Goal: Task Accomplishment & Management: Manage account settings

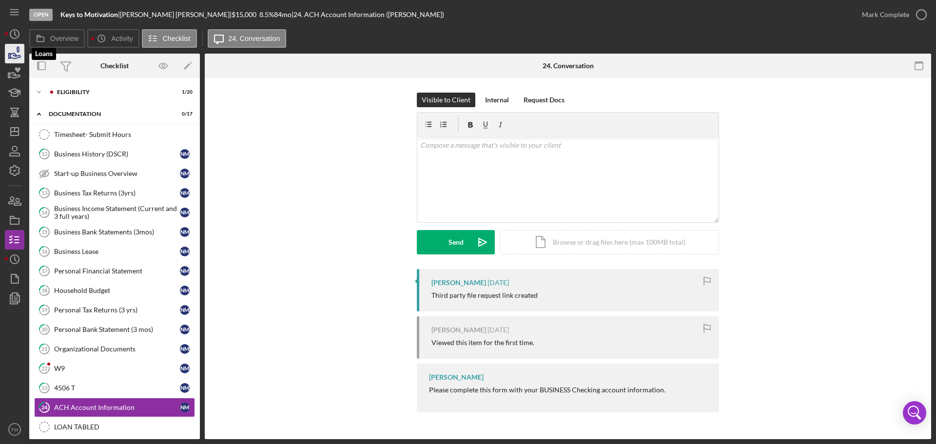
click at [11, 53] on icon "button" at bounding box center [14, 53] width 24 height 24
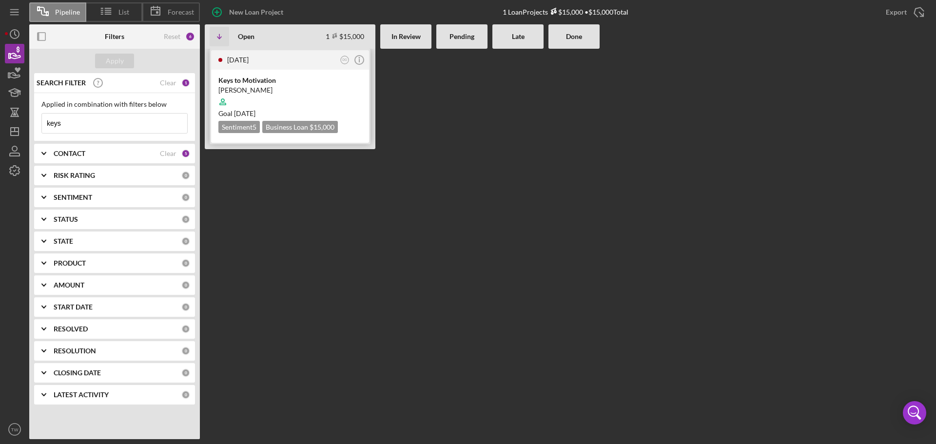
click at [330, 95] on div at bounding box center [289, 102] width 143 height 19
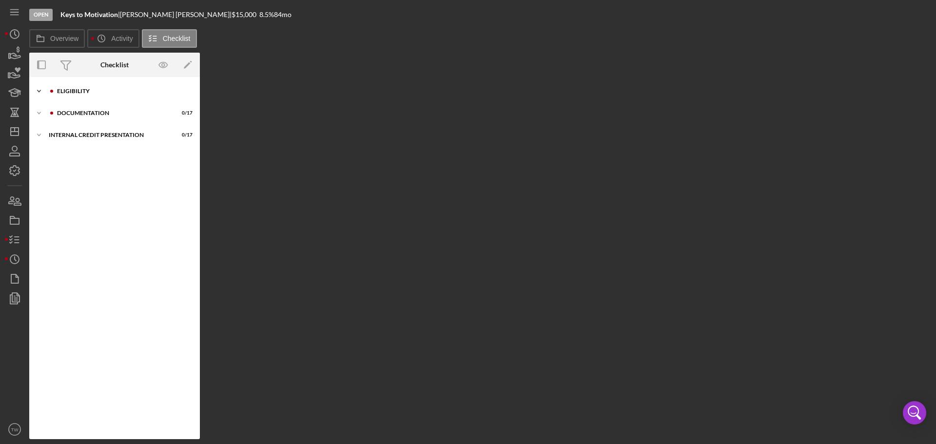
click at [87, 91] on div "Eligibility" at bounding box center [122, 91] width 131 height 6
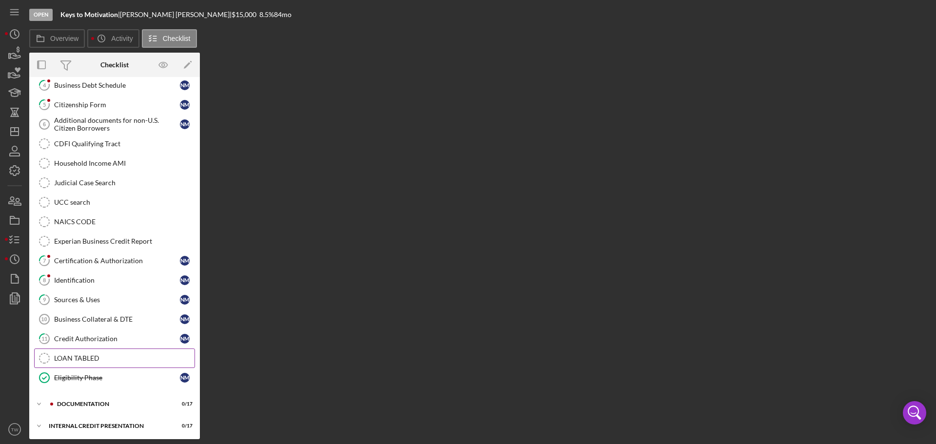
scroll to position [106, 0]
click at [62, 402] on div "documentation" at bounding box center [122, 402] width 131 height 6
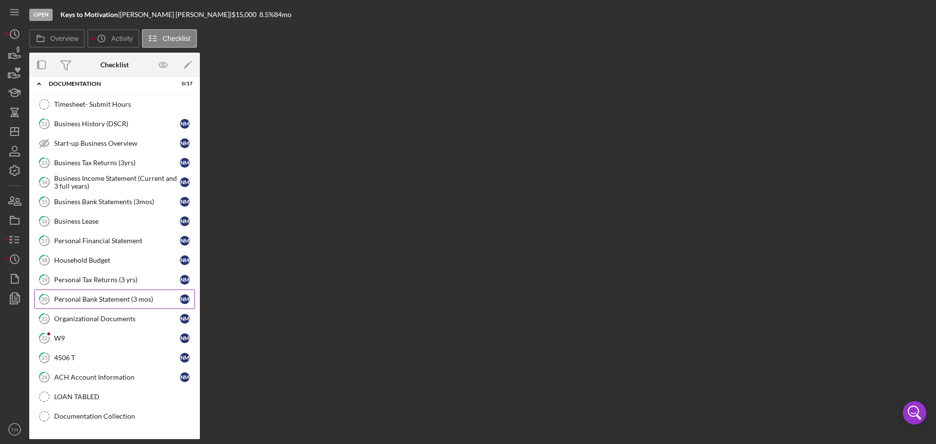
scroll to position [443, 0]
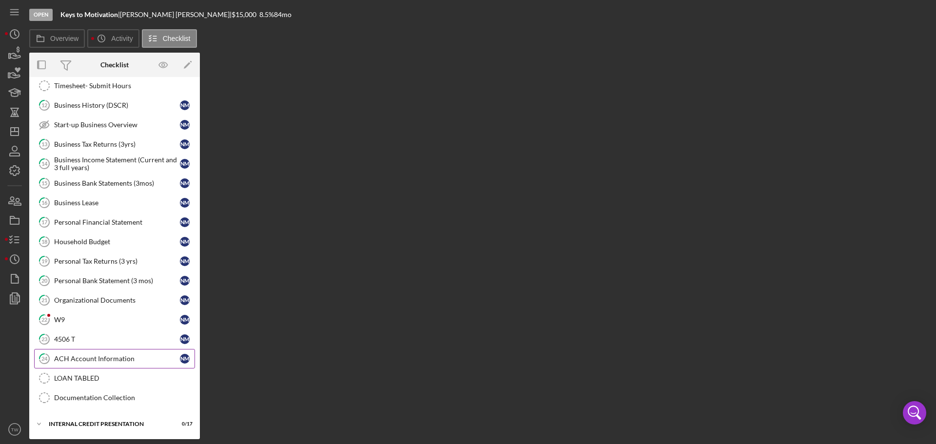
click at [108, 363] on link "24 ACH Account Information N M" at bounding box center [114, 359] width 161 height 20
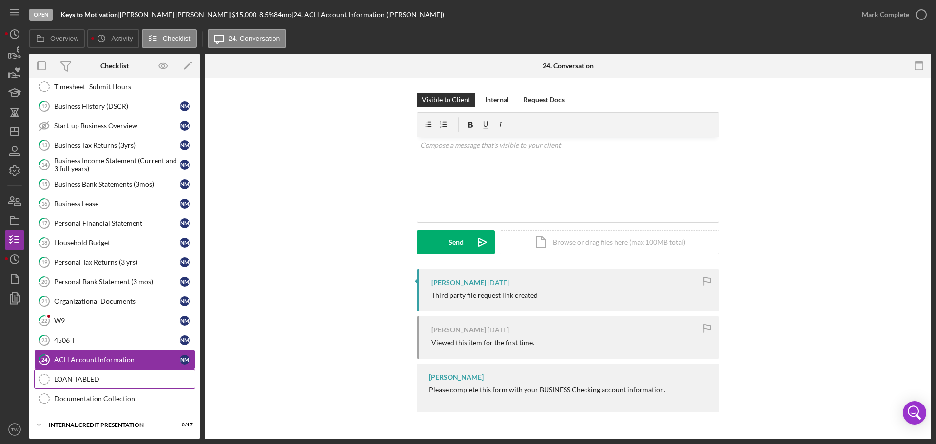
scroll to position [444, 0]
click at [121, 396] on div "Documentation Collection" at bounding box center [124, 398] width 140 height 8
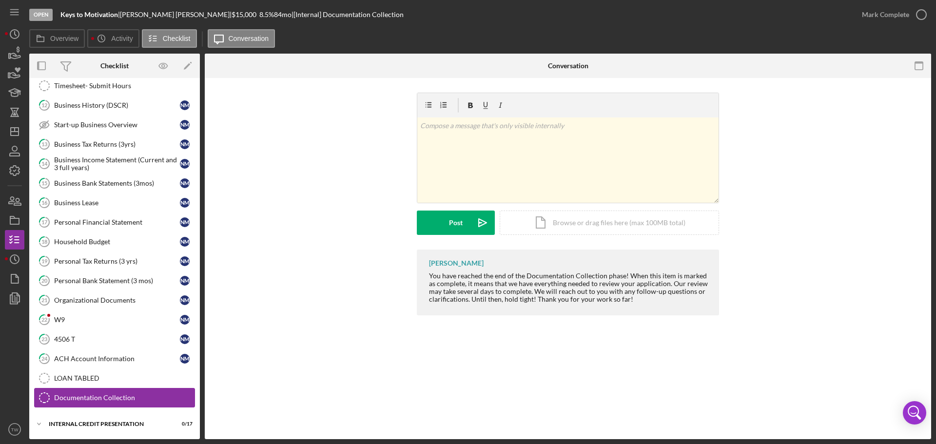
scroll to position [444, 0]
click at [14, 286] on icon "button" at bounding box center [14, 279] width 24 height 24
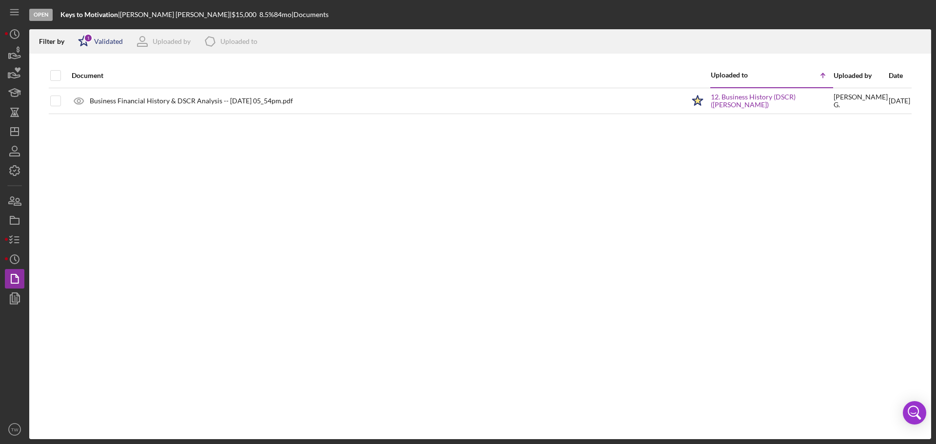
click at [86, 46] on icon "Icon/Star" at bounding box center [84, 41] width 24 height 24
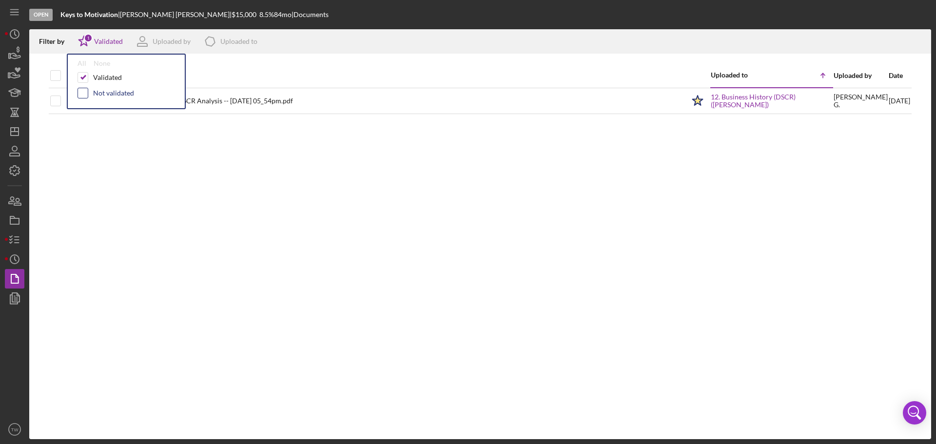
click at [82, 94] on input "checkbox" at bounding box center [83, 93] width 10 height 10
checkbox input "true"
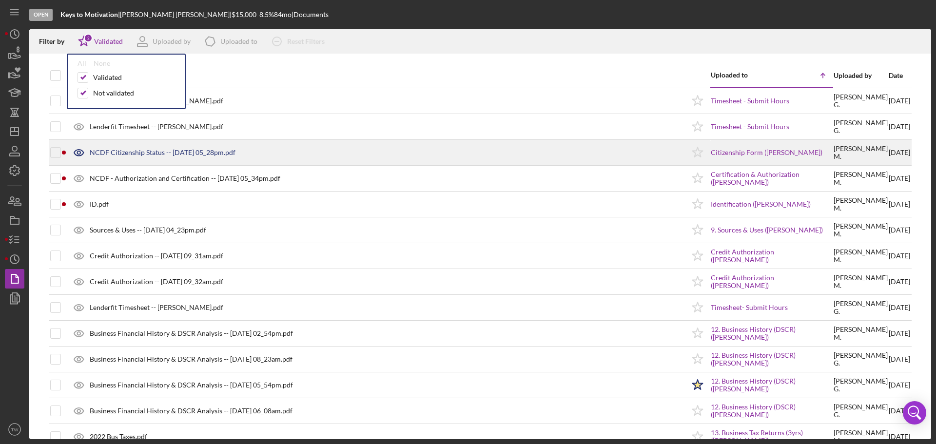
click at [137, 154] on div "NCDF Citizenship Status -- [DATE] 05_28pm.pdf" at bounding box center [163, 153] width 146 height 8
